Goal: Manage account settings

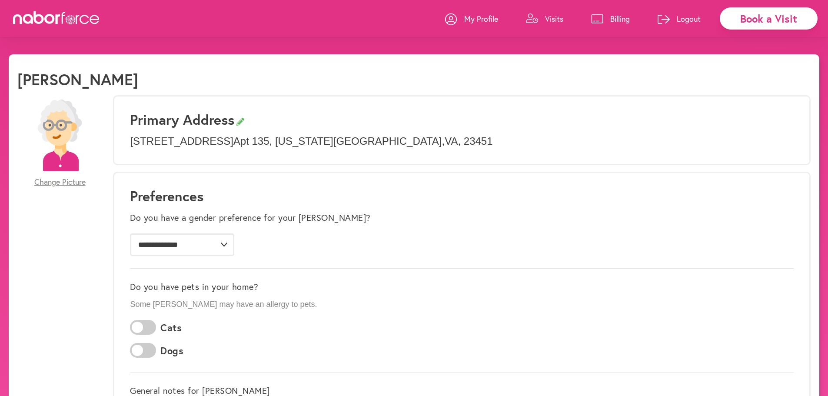
click at [612, 12] on link "Billing" at bounding box center [610, 19] width 39 height 26
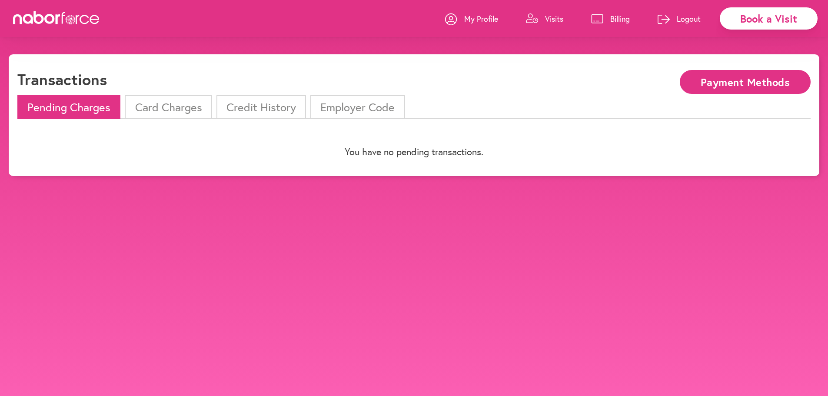
click at [545, 20] on p "Visits" at bounding box center [554, 18] width 18 height 10
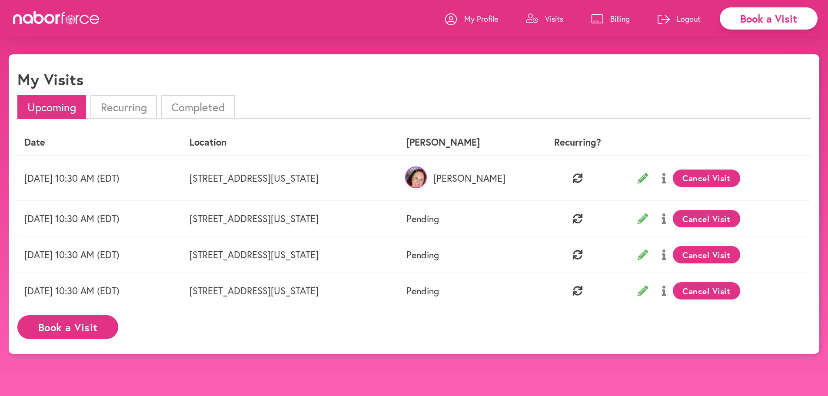
click at [479, 20] on p "My Profile" at bounding box center [481, 18] width 34 height 10
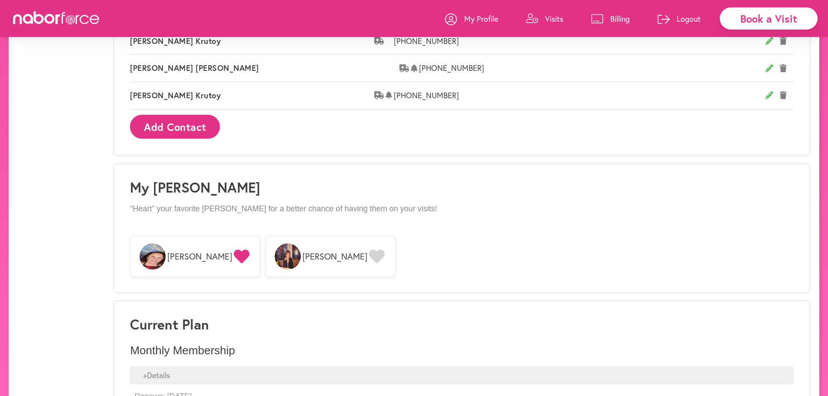
scroll to position [641, 0]
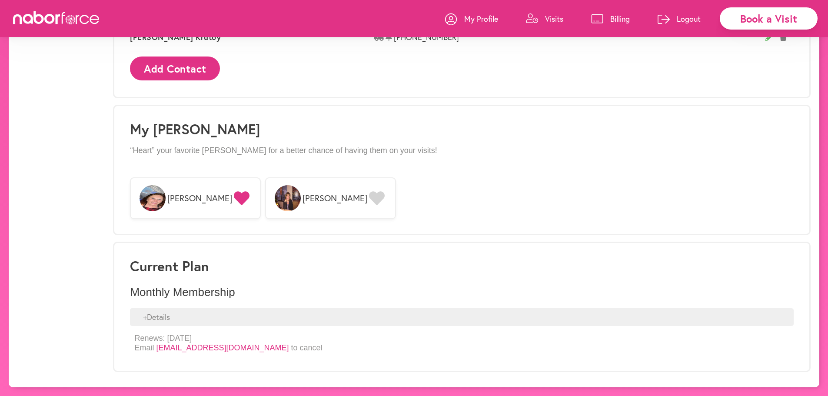
click at [268, 344] on link "[EMAIL_ADDRESS][DOMAIN_NAME]" at bounding box center [222, 347] width 133 height 9
